Goal: Find contact information: Find contact information

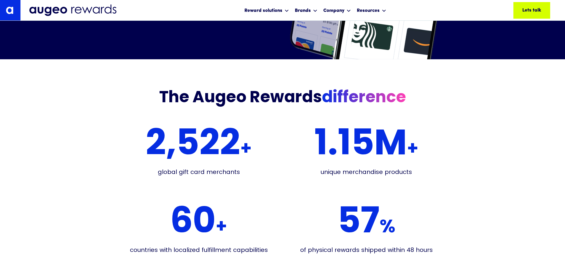
scroll to position [837, 0]
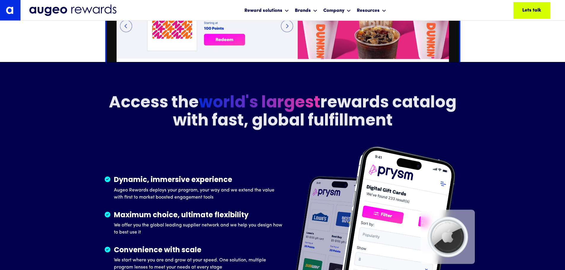
click at [6, 9] on img at bounding box center [10, 10] width 20 height 20
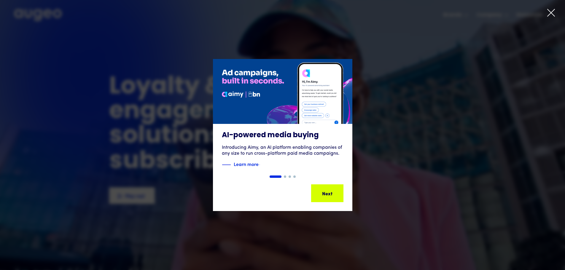
click at [551, 13] on icon at bounding box center [551, 12] width 7 height 7
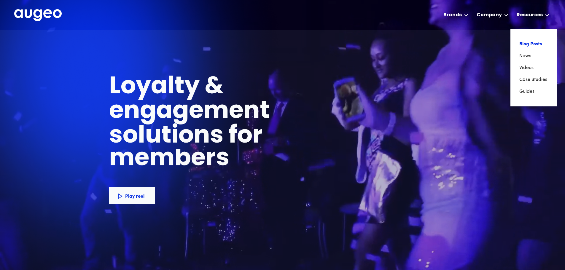
click at [540, 45] on link "Blog Posts" at bounding box center [533, 44] width 28 height 12
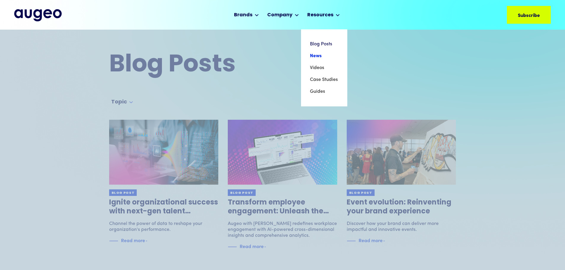
click at [316, 55] on link "News" at bounding box center [324, 56] width 28 height 12
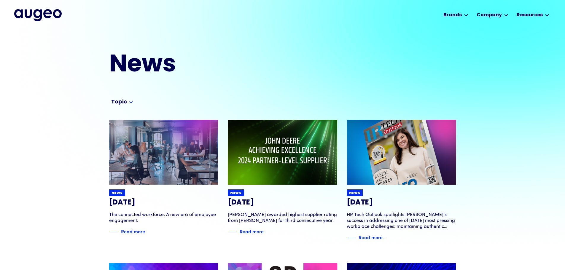
click at [37, 13] on img "home" at bounding box center [37, 15] width 47 height 12
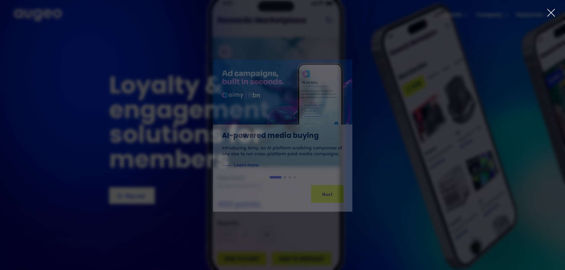
click at [554, 12] on icon at bounding box center [551, 12] width 9 height 9
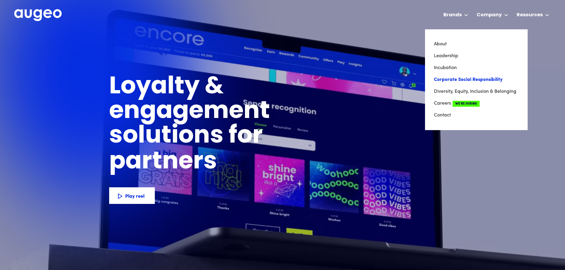
click at [485, 81] on link "Corporate Social Responsibility" at bounding box center [476, 80] width 85 height 12
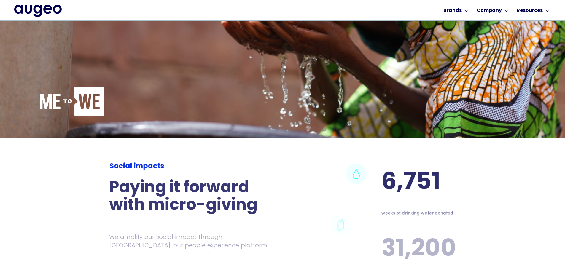
scroll to position [1316, 0]
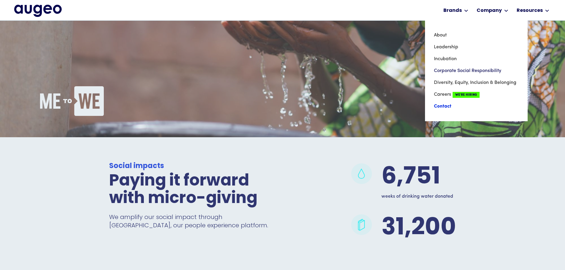
click at [446, 106] on link "Contact" at bounding box center [476, 107] width 85 height 12
